Goal: Information Seeking & Learning: Learn about a topic

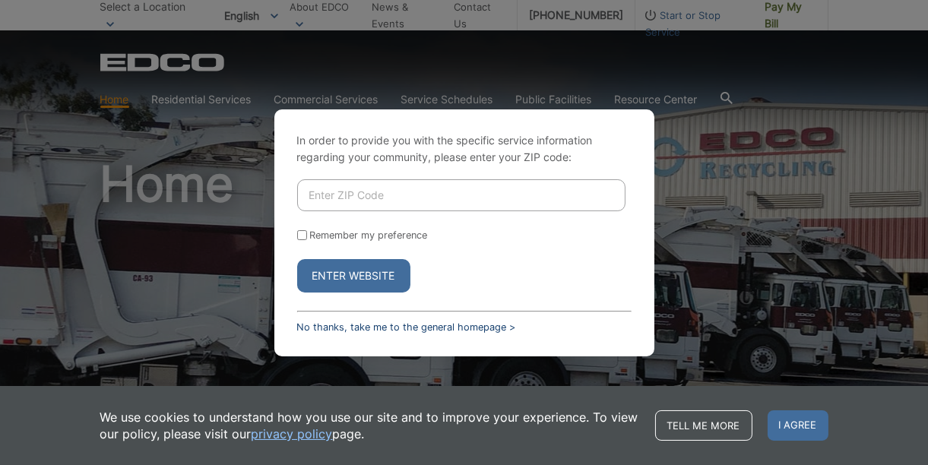
click at [342, 323] on link "No thanks, take me to the general homepage >" at bounding box center [406, 327] width 219 height 11
click at [303, 331] on link "No thanks, take me to the general homepage >" at bounding box center [406, 327] width 219 height 11
click at [302, 328] on link "No thanks, take me to the general homepage >" at bounding box center [406, 327] width 219 height 11
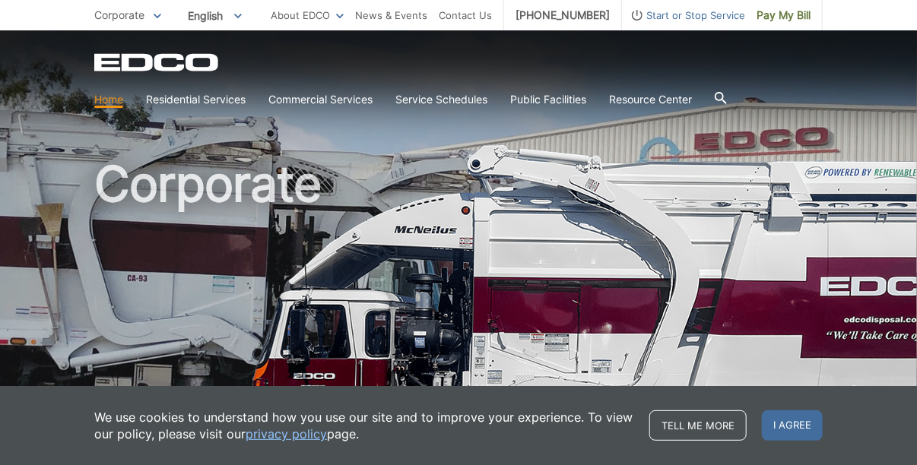
click at [540, 341] on h1 "Corporate" at bounding box center [458, 327] width 728 height 334
click at [129, 12] on span "Corporate" at bounding box center [119, 14] width 50 height 13
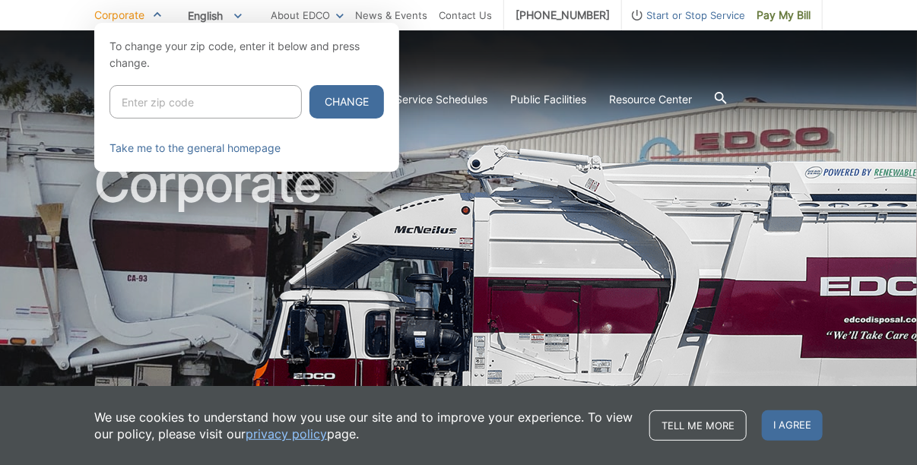
click at [239, 11] on span "English" at bounding box center [214, 15] width 77 height 25
click at [452, 46] on div at bounding box center [458, 255] width 917 height 465
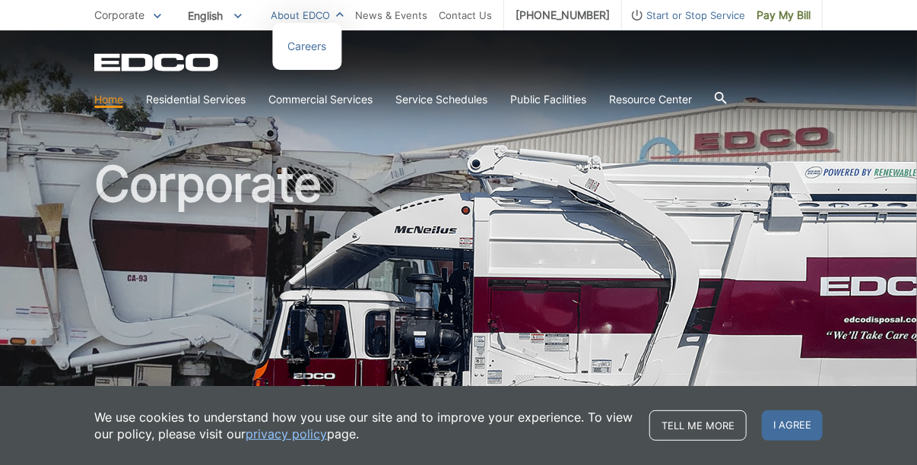
click at [344, 17] on link "About EDCO" at bounding box center [307, 15] width 73 height 17
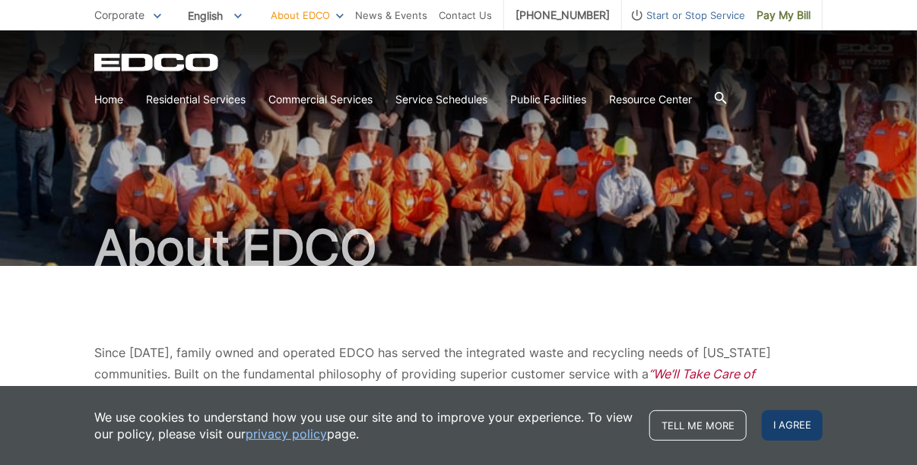
click at [807, 422] on span "I agree" at bounding box center [792, 426] width 61 height 30
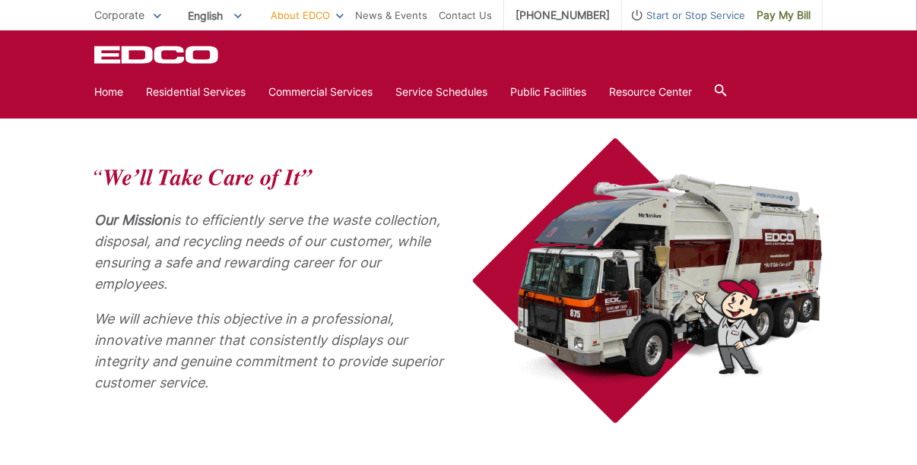
scroll to position [608, 0]
